Goal: Task Accomplishment & Management: Complete application form

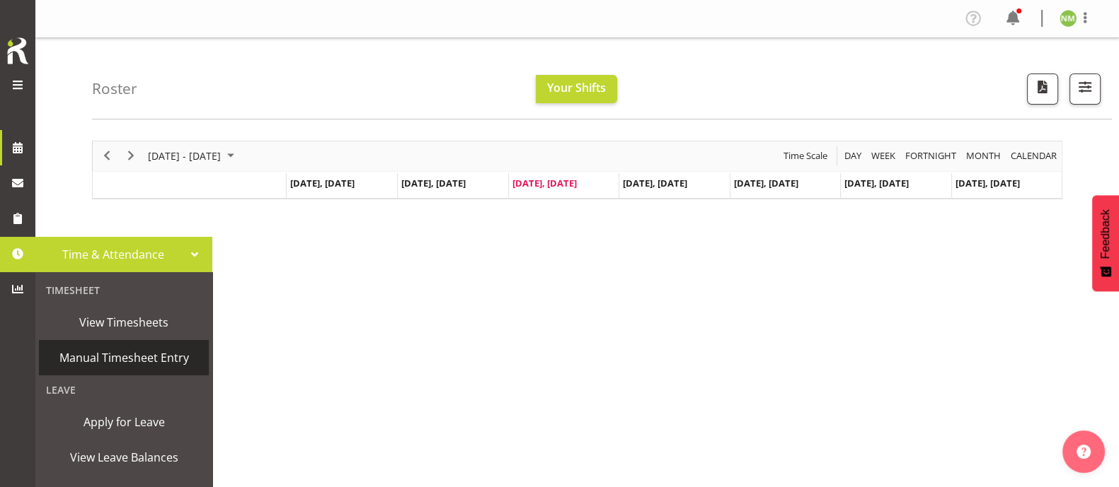
click at [113, 360] on span "Manual Timesheet Entry" at bounding box center [124, 357] width 156 height 21
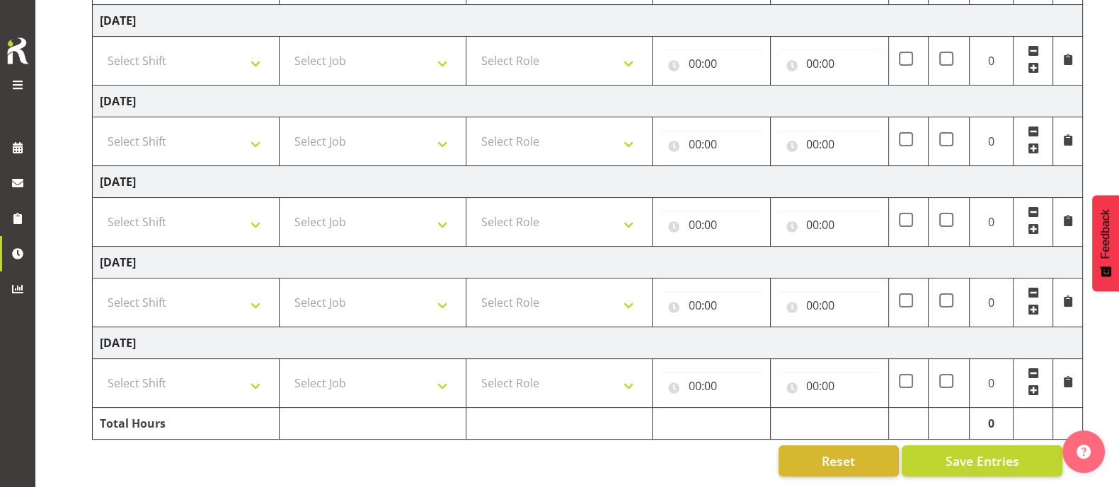
scroll to position [37, 0]
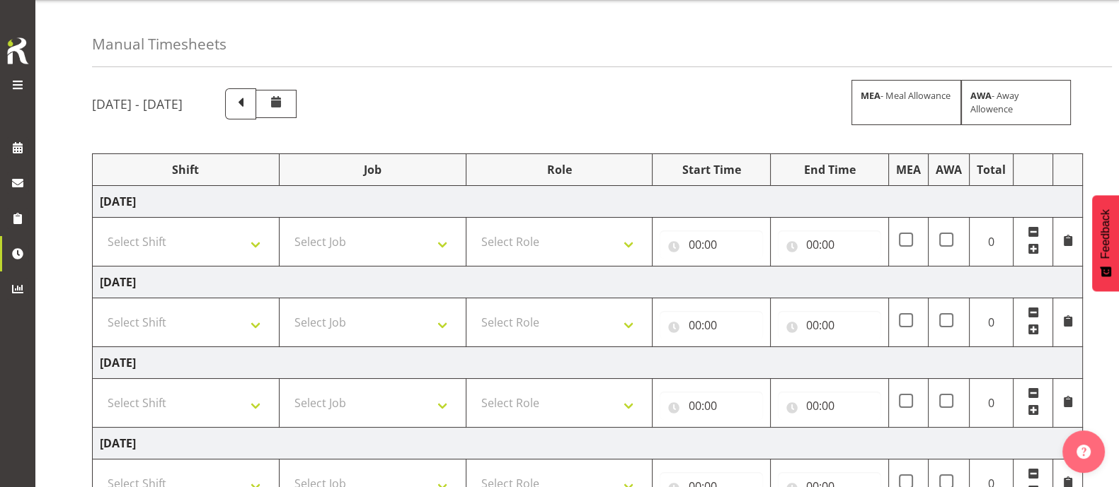
drag, startPoint x: 324, startPoint y: 97, endPoint x: 378, endPoint y: 124, distance: 60.7
click at [250, 98] on span at bounding box center [240, 102] width 18 height 18
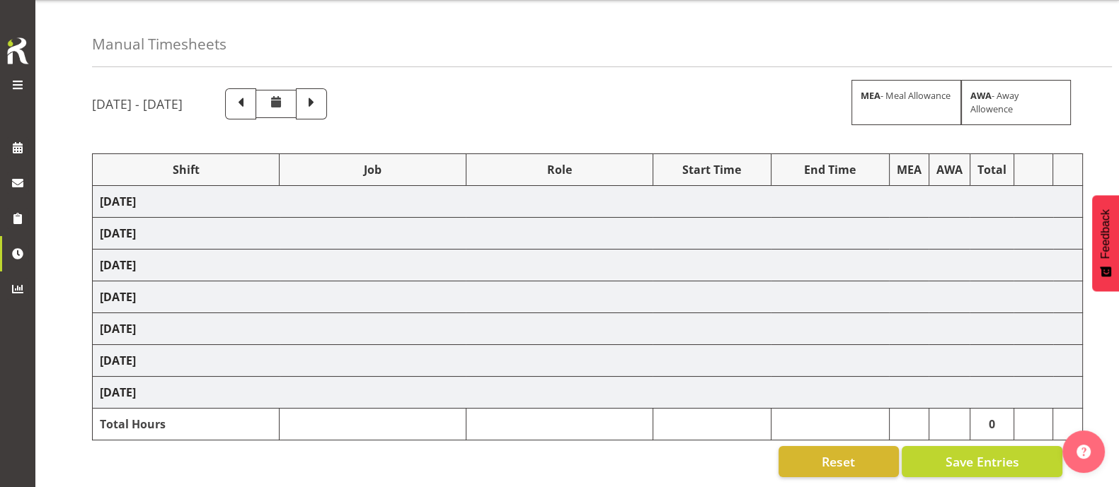
select select "83064"
select select "10269"
select select "83065"
select select "10497"
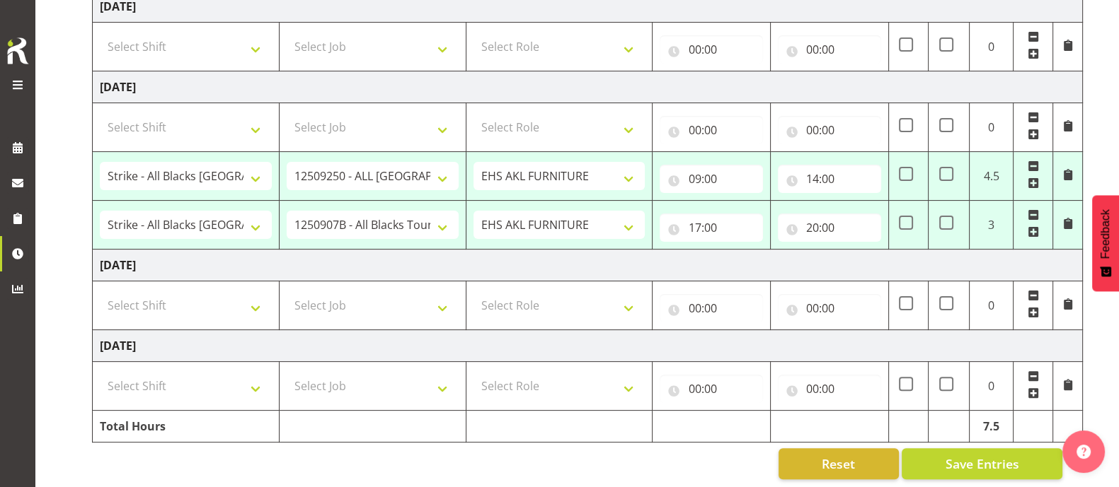
scroll to position [480, 0]
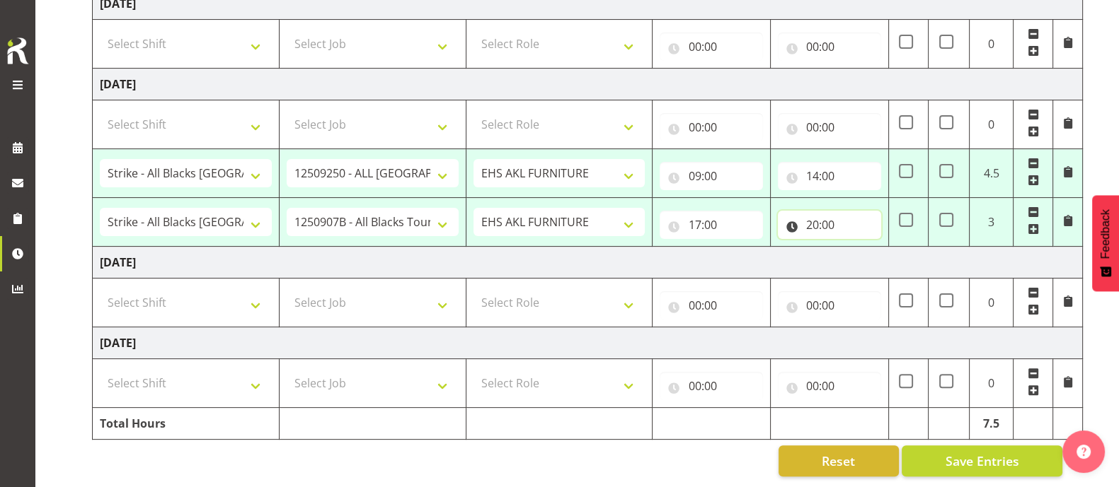
click at [826, 218] on input "20:00" at bounding box center [829, 225] width 103 height 28
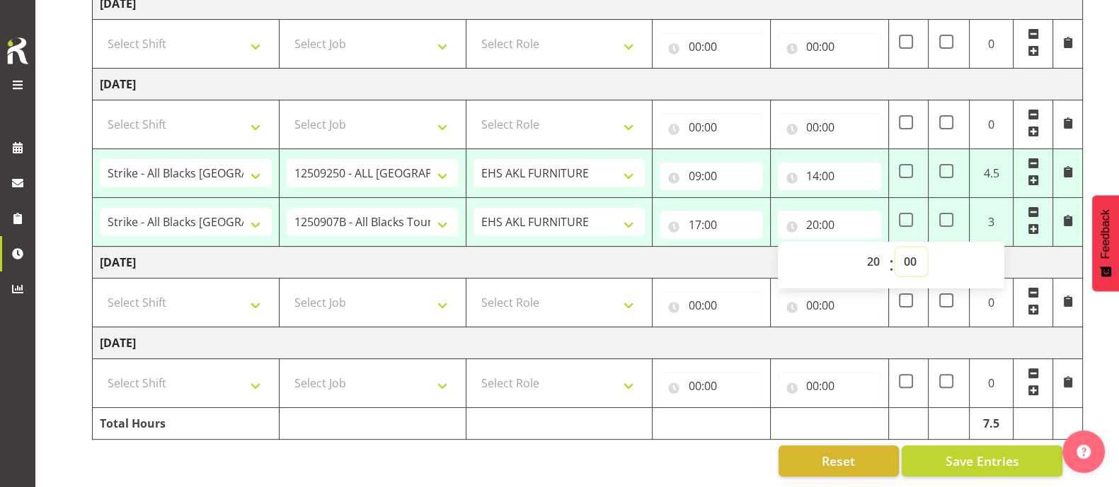
click at [906, 260] on select "00 01 02 03 04 05 06 07 08 09 10 11 12 13 14 15 16 17 18 19 20 21 22 23 24 25 2…" at bounding box center [911, 262] width 32 height 28
select select "30"
click at [895, 248] on select "00 01 02 03 04 05 06 07 08 09 10 11 12 13 14 15 16 17 18 19 20 21 22 23 24 25 2…" at bounding box center [911, 262] width 32 height 28
type input "20:30"
click at [740, 250] on td "[DATE]" at bounding box center [588, 263] width 990 height 32
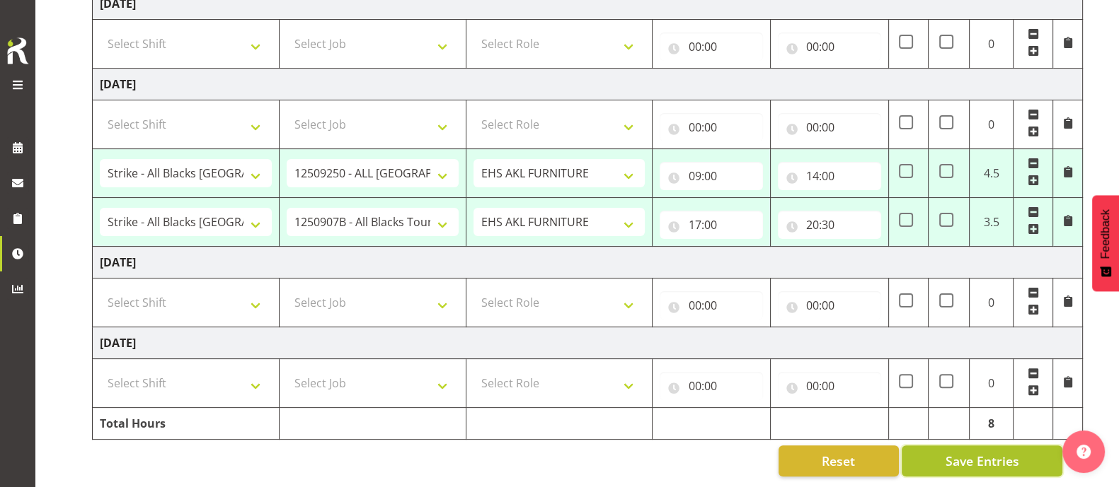
click at [998, 452] on span "Save Entries" at bounding box center [981, 461] width 74 height 18
select select "83064"
select select "10269"
type input "09:00"
type input "14:00"
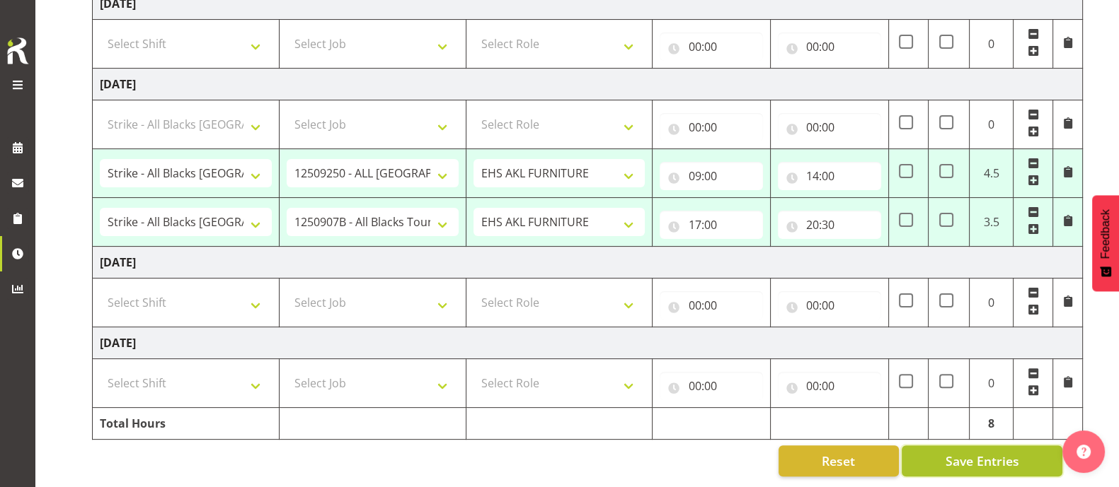
select select "83065"
select select "10497"
type input "17:00"
type input "20:30"
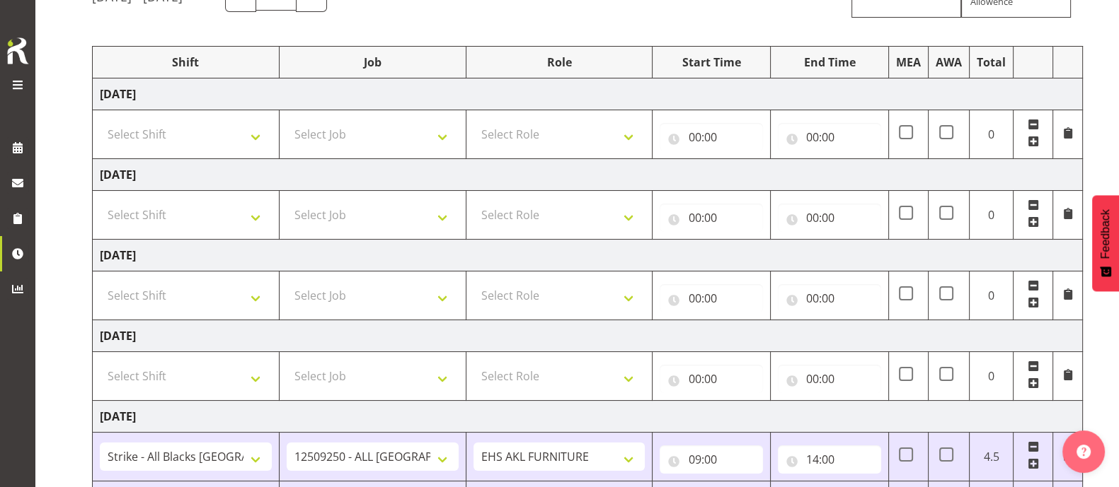
scroll to position [440, 0]
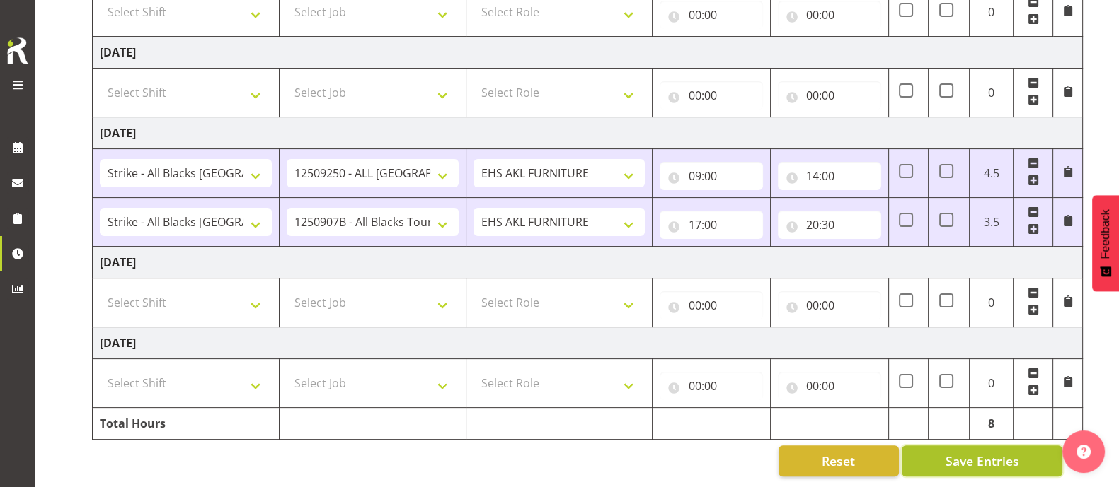
click at [980, 452] on span "Save Entries" at bounding box center [981, 461] width 74 height 18
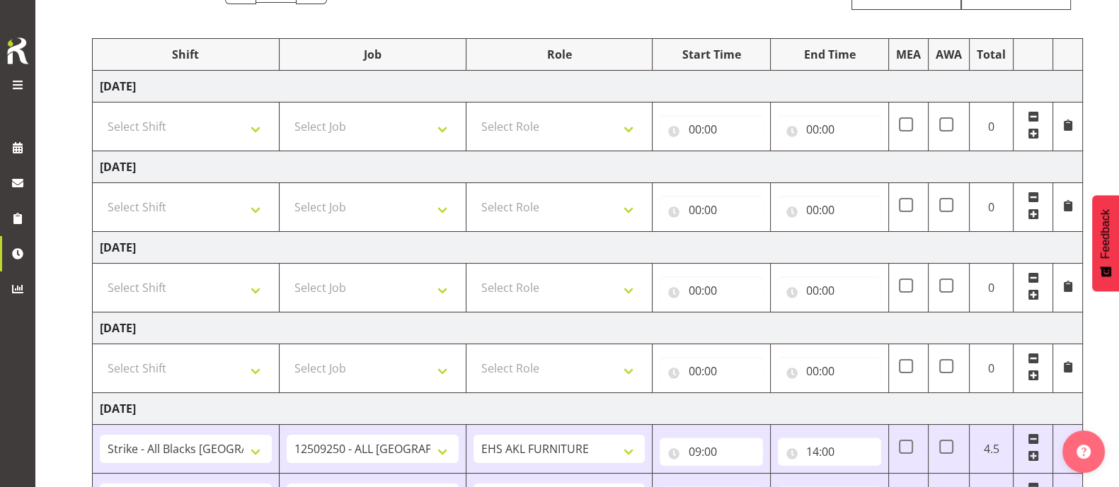
scroll to position [0, 0]
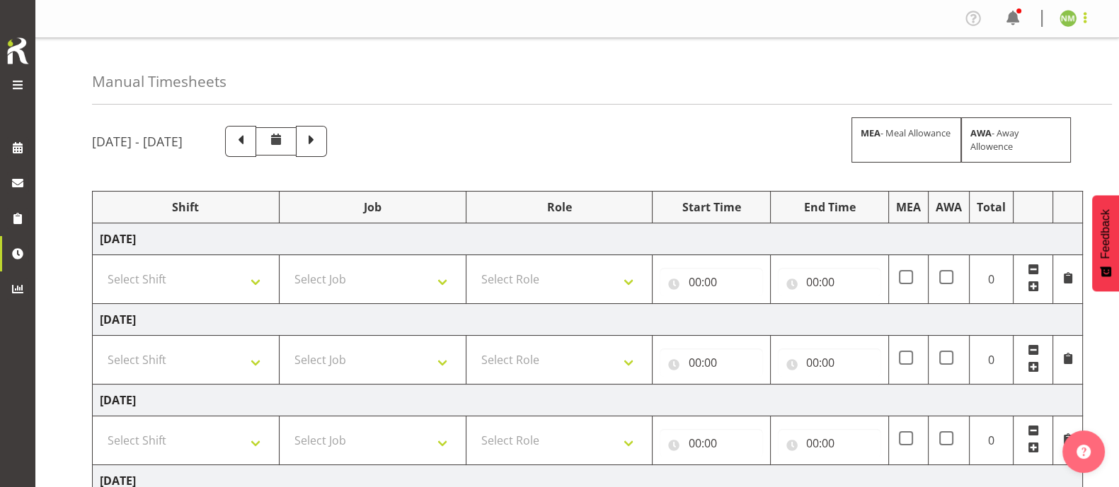
click at [1086, 21] on span at bounding box center [1084, 17] width 17 height 17
click at [1017, 79] on link "Log Out" at bounding box center [1025, 74] width 136 height 25
